Goal: Task Accomplishment & Management: Manage account settings

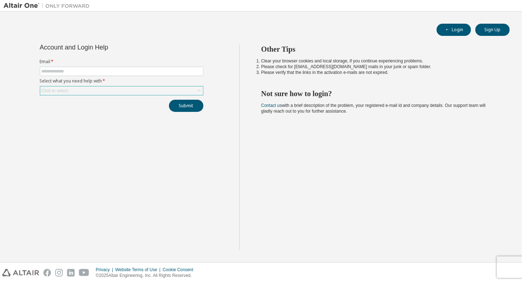
click at [108, 93] on div "Click to select" at bounding box center [121, 90] width 163 height 9
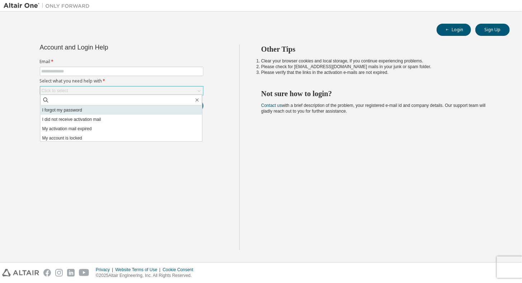
click at [102, 111] on li "I forgot my password" at bounding box center [121, 109] width 162 height 9
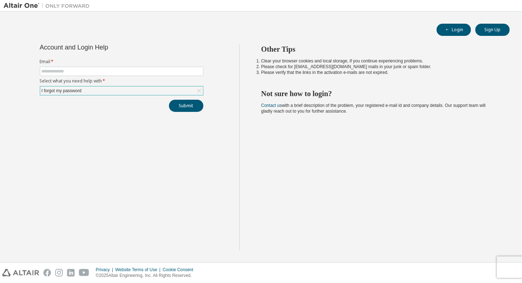
click at [98, 66] on form "Email * Select what you need help with * I forgot my password" at bounding box center [121, 77] width 163 height 37
click at [98, 74] on span at bounding box center [121, 71] width 163 height 9
click at [97, 72] on input "text" at bounding box center [122, 71] width 160 height 6
type input "**********"
click at [184, 104] on button "Submit" at bounding box center [186, 106] width 34 height 12
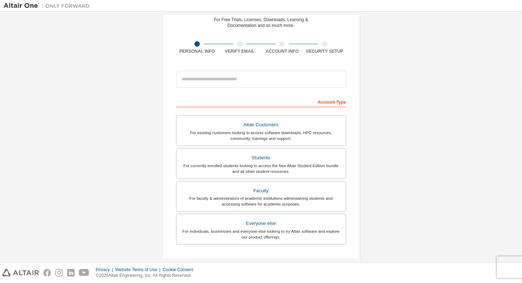
scroll to position [36, 0]
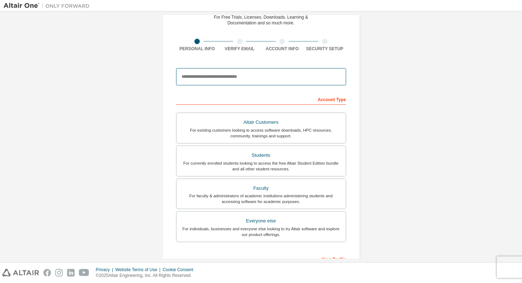
click at [225, 75] on input "email" at bounding box center [261, 76] width 170 height 17
type input "**********"
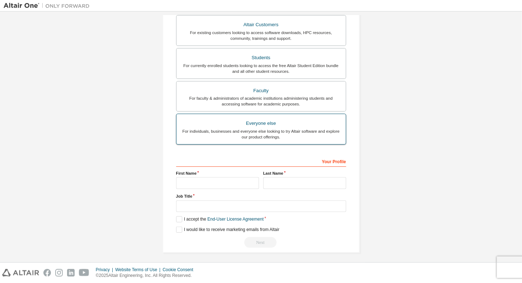
scroll to position [0, 0]
